Goal: Task Accomplishment & Management: Use online tool/utility

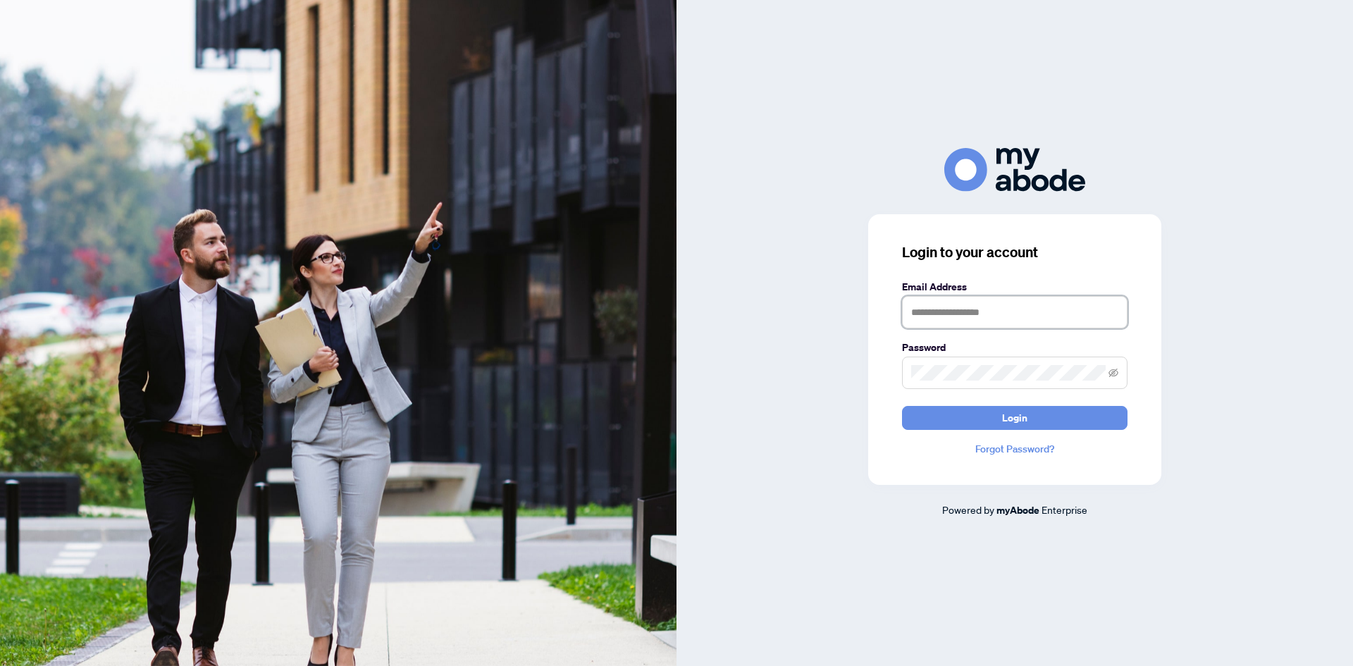
click at [948, 306] on input "text" at bounding box center [1015, 312] width 226 height 32
type input "**********"
click at [902, 406] on button "Login" at bounding box center [1015, 418] width 226 height 24
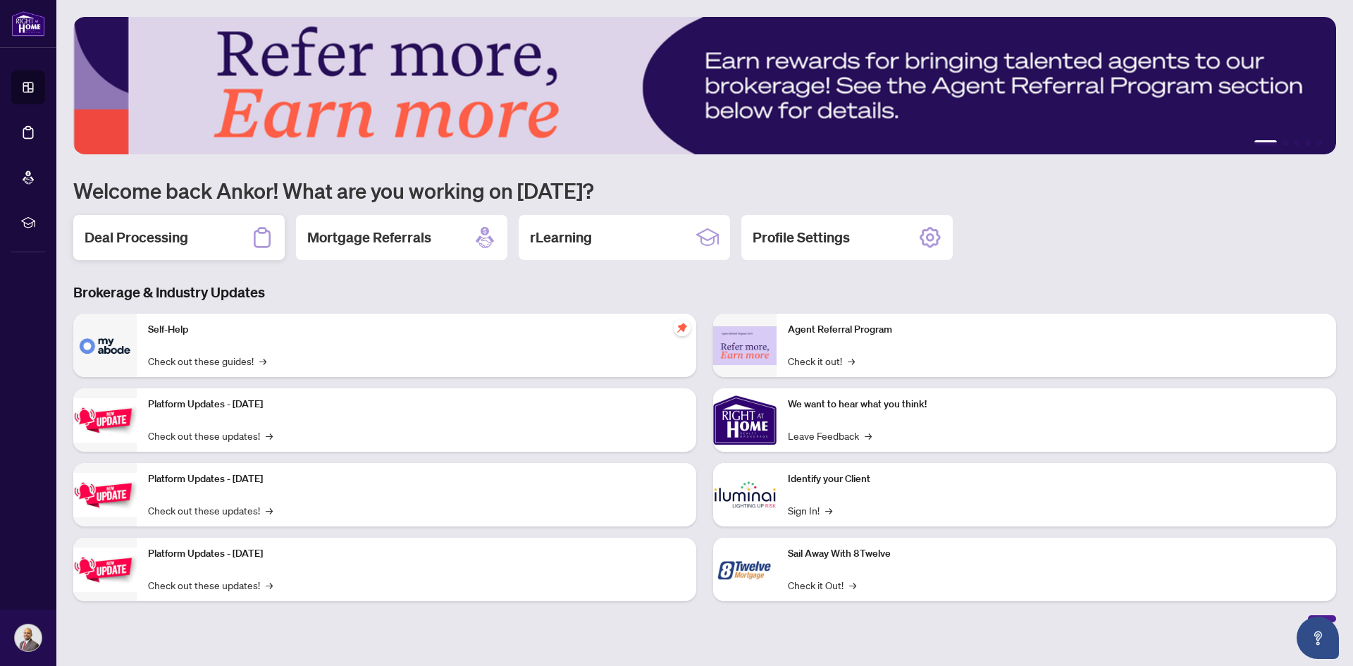
click at [183, 240] on h2 "Deal Processing" at bounding box center [137, 238] width 104 height 20
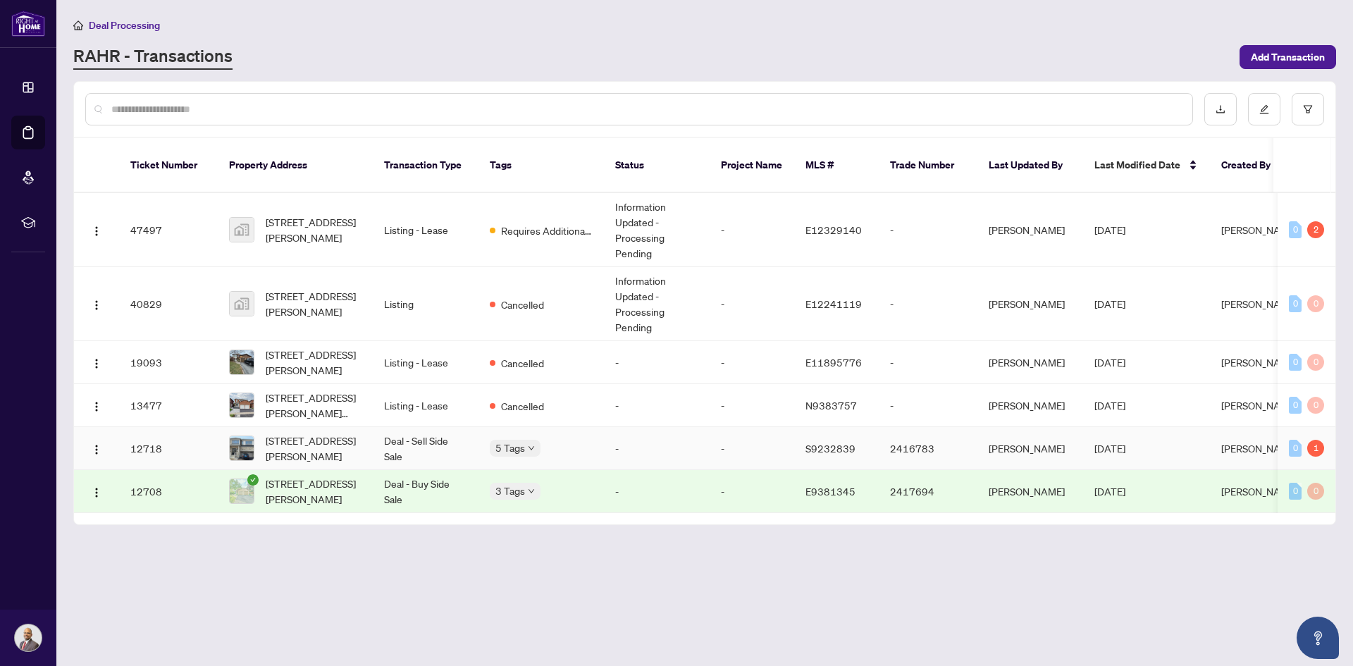
click at [457, 437] on td "Deal - Sell Side Sale" at bounding box center [426, 448] width 106 height 43
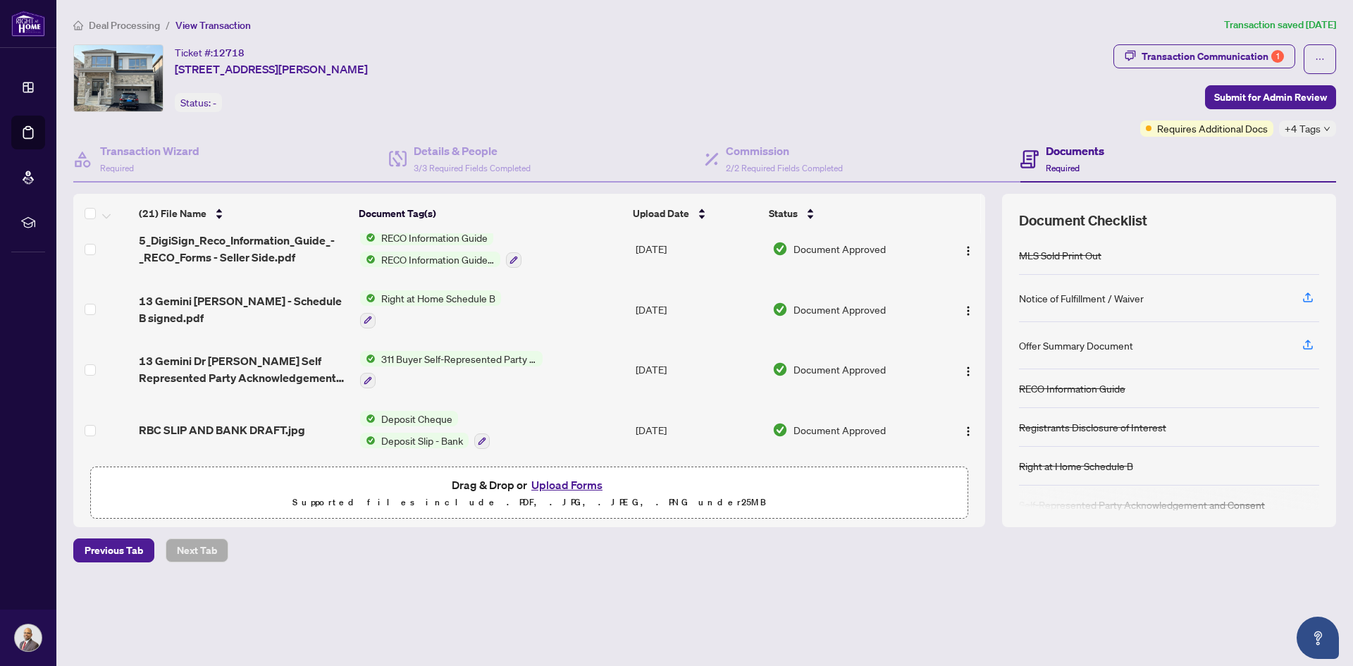
scroll to position [206, 0]
